Goal: Task Accomplishment & Management: Use online tool/utility

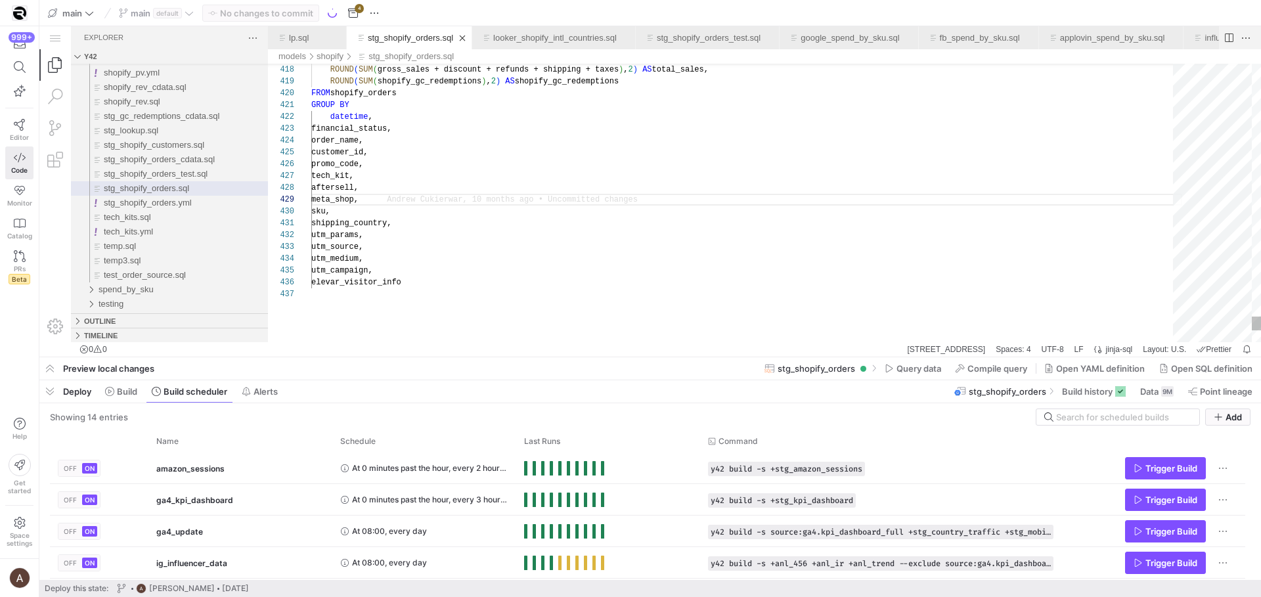
scroll to position [95, 66]
